Goal: Task Accomplishment & Management: Manage account settings

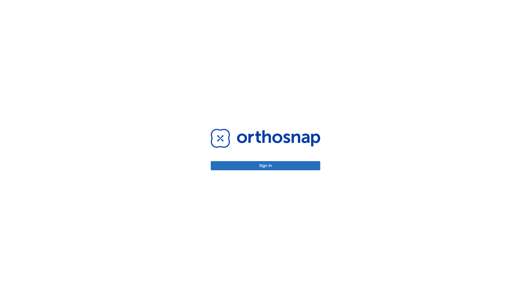
click at [266, 166] on button "Sign in" at bounding box center [266, 165] width 110 height 9
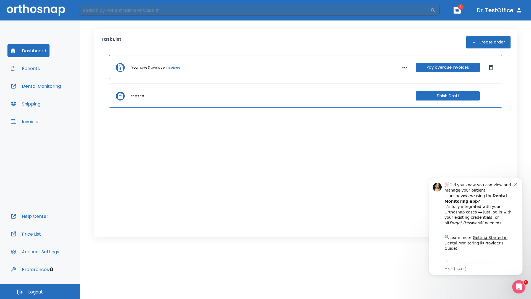
click at [40, 291] on span "Logout" at bounding box center [35, 292] width 15 height 6
